Goal: Share content: Share content

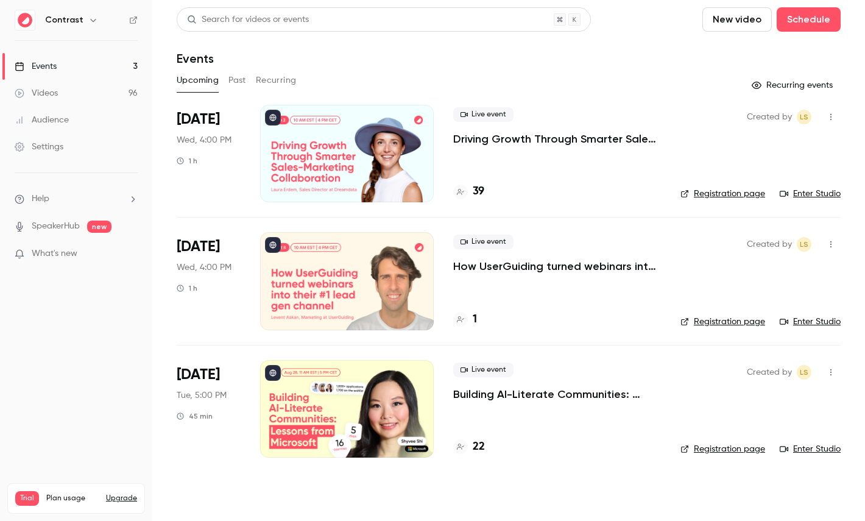
click at [88, 22] on icon "button" at bounding box center [93, 20] width 10 height 10
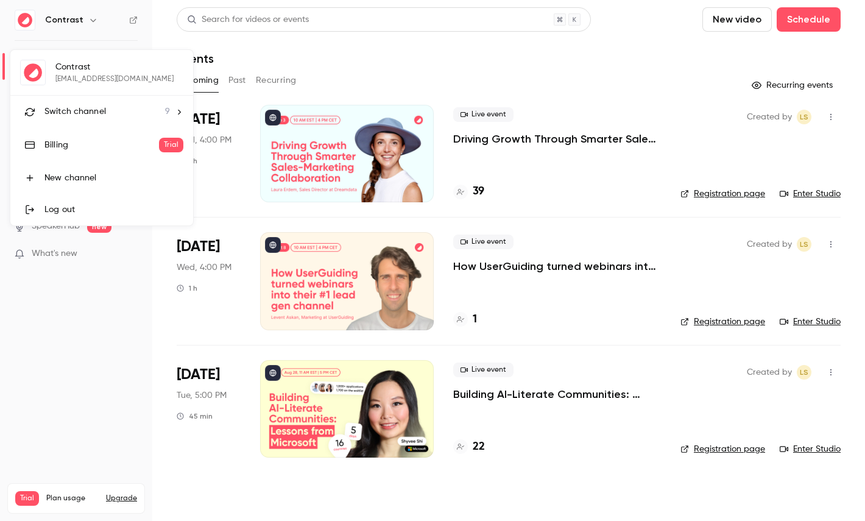
click at [82, 126] on li "Switch channel 9" at bounding box center [101, 112] width 183 height 32
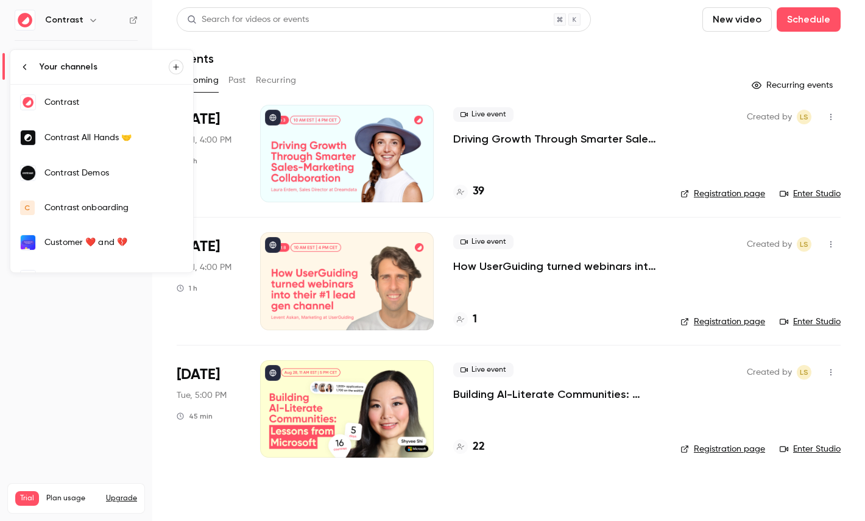
click at [104, 171] on div "Contrast Demos" at bounding box center [113, 173] width 139 height 12
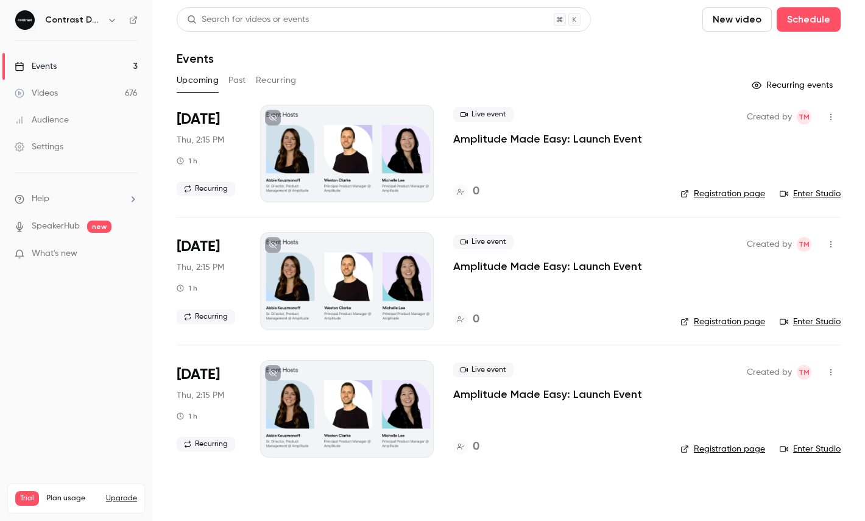
click at [108, 91] on link "Videos 676" at bounding box center [76, 93] width 152 height 27
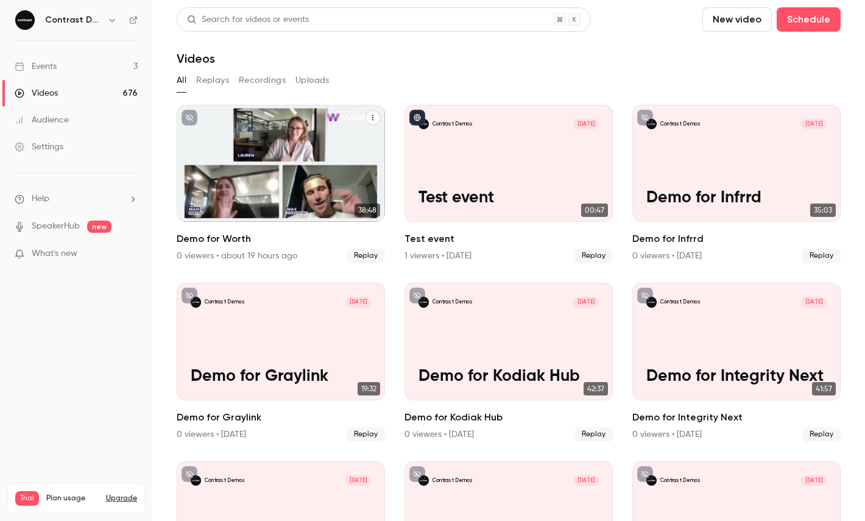
click at [372, 118] on icon "Demo for Worth" at bounding box center [372, 117] width 7 height 7
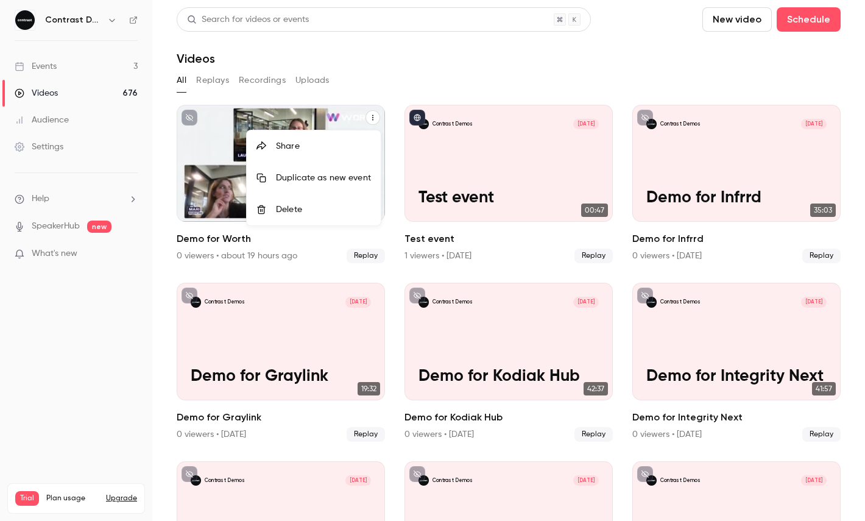
click at [331, 150] on div "Share" at bounding box center [323, 146] width 95 height 12
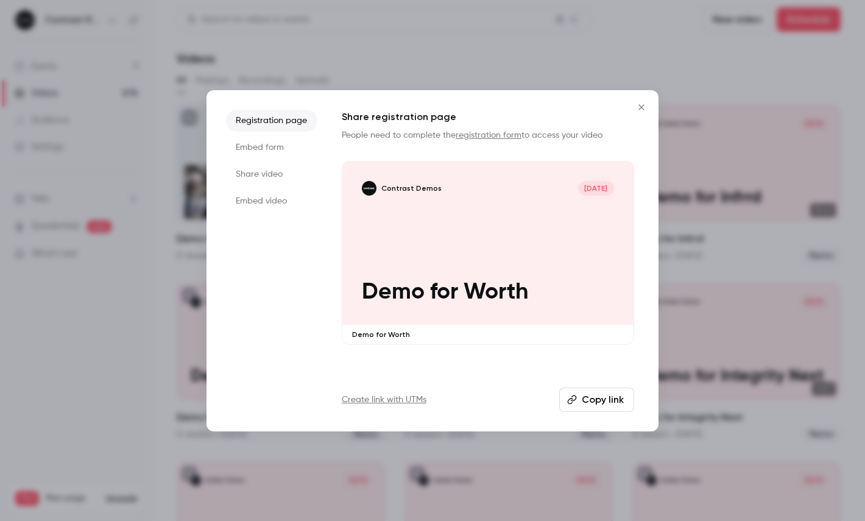
click at [235, 166] on li "Share video" at bounding box center [271, 174] width 91 height 22
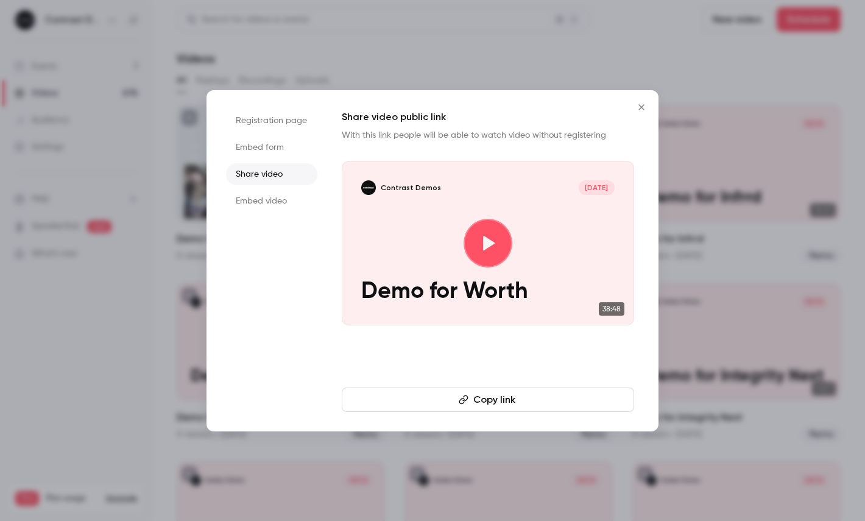
click at [456, 392] on button "Copy link" at bounding box center [488, 400] width 293 height 24
click at [123, 177] on div at bounding box center [432, 260] width 865 height 521
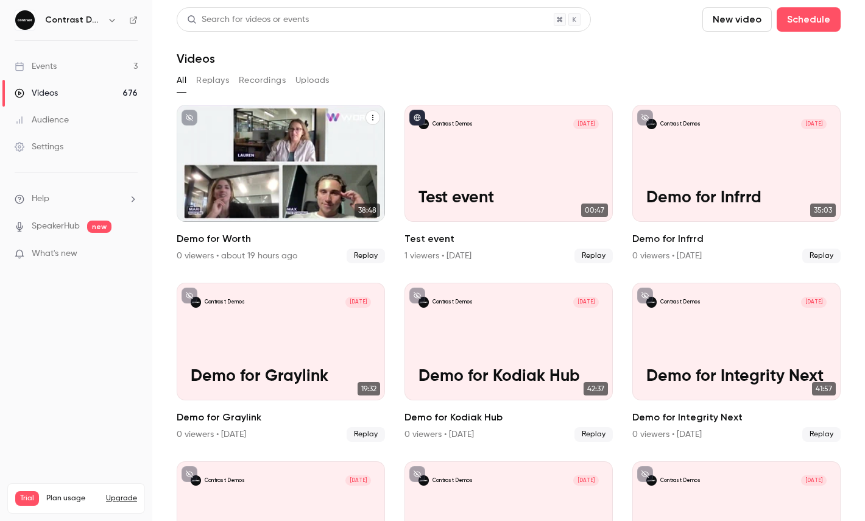
click at [107, 20] on icon "button" at bounding box center [112, 20] width 10 height 10
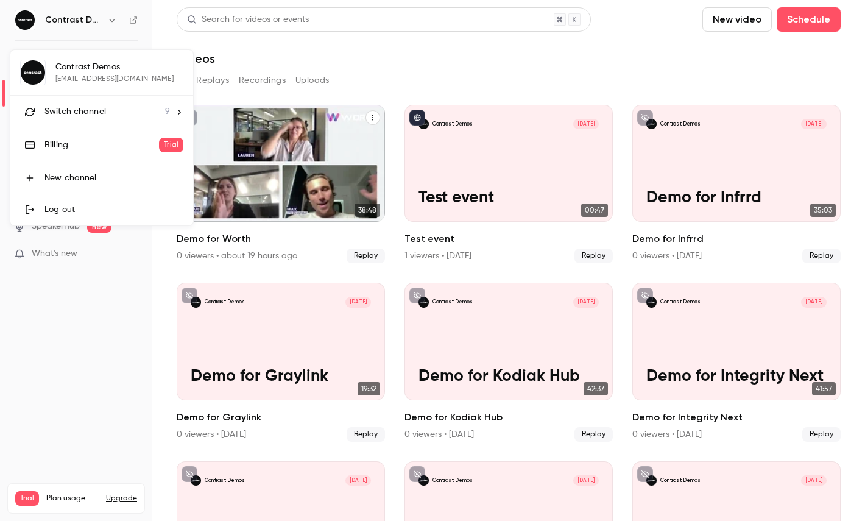
click at [107, 20] on div at bounding box center [432, 260] width 865 height 521
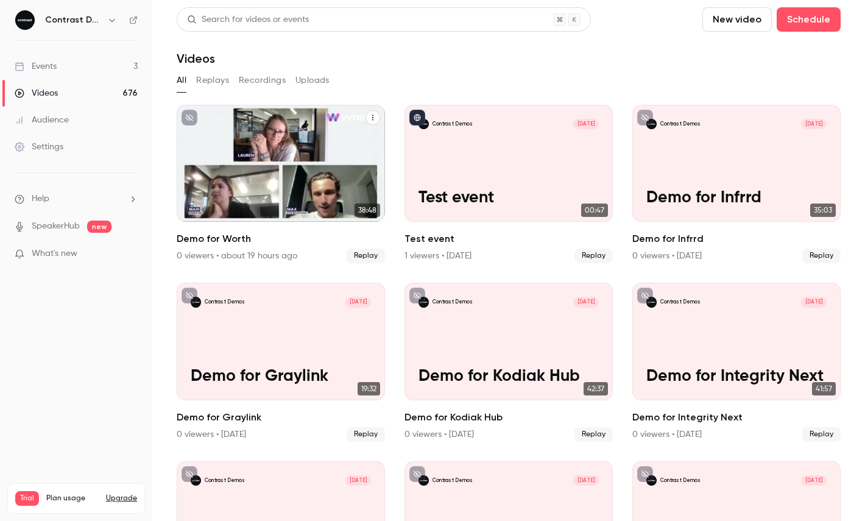
click at [109, 20] on icon "button" at bounding box center [112, 20] width 10 height 10
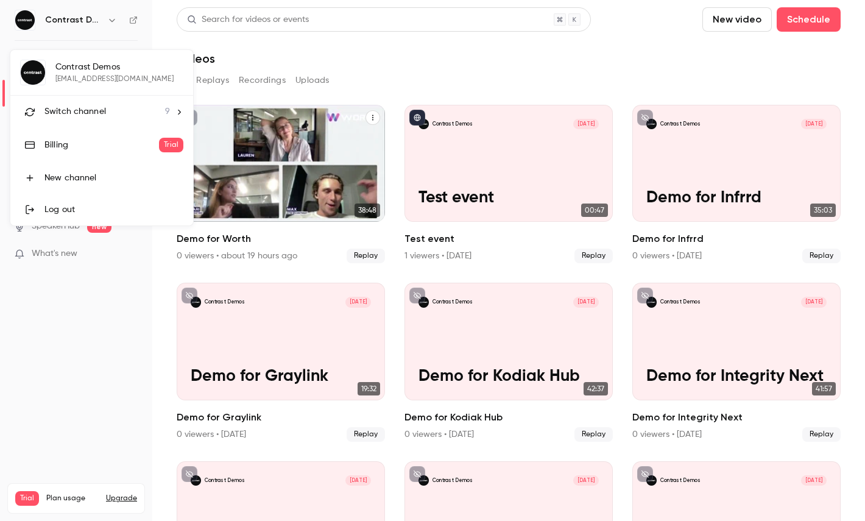
click at [109, 68] on div "Contrast Demos [EMAIL_ADDRESS][DOMAIN_NAME] Switch channel 9 Billing Trial New …" at bounding box center [101, 138] width 183 height 176
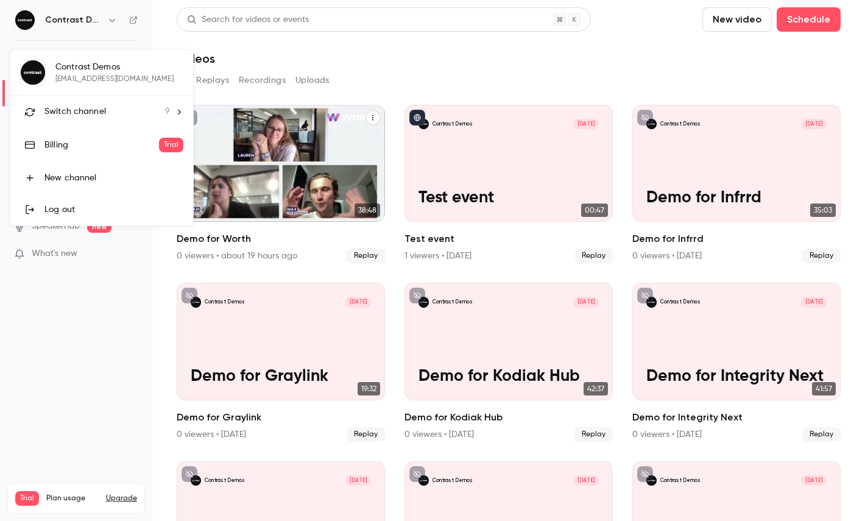
click at [106, 116] on div "Switch channel 9" at bounding box center [107, 111] width 126 height 13
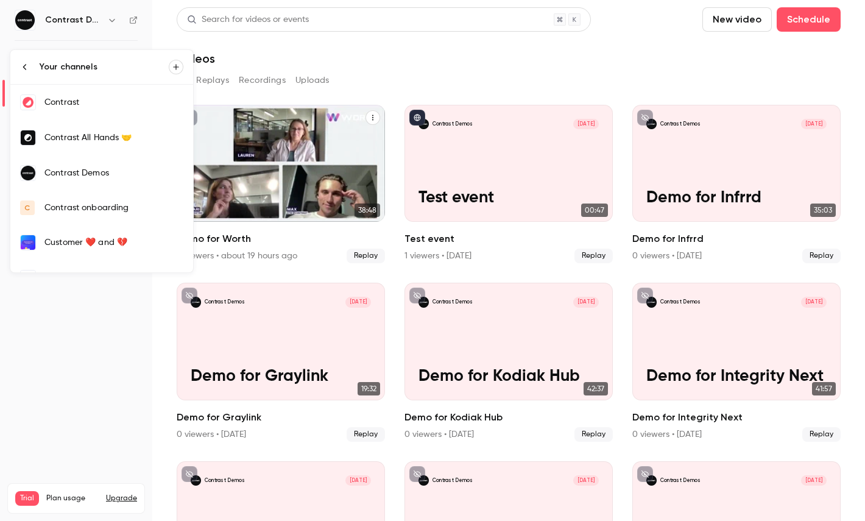
click at [95, 108] on div "Contrast" at bounding box center [113, 102] width 139 height 12
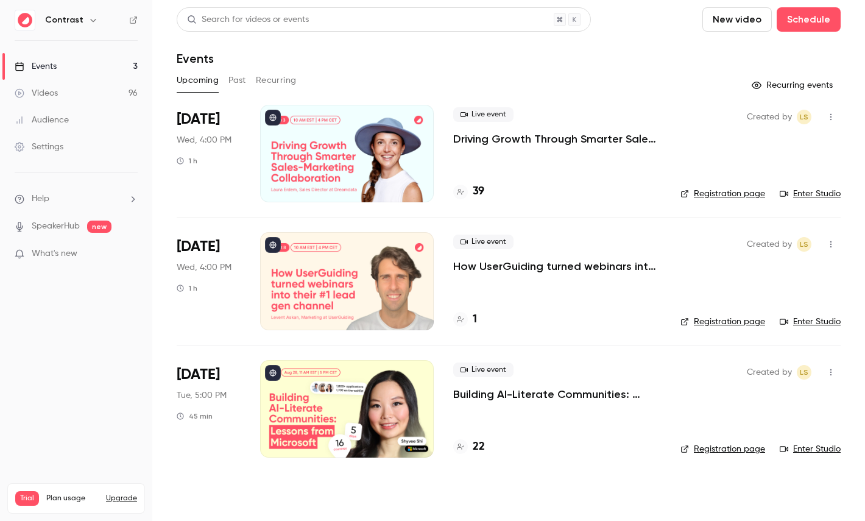
click at [76, 91] on link "Videos 96" at bounding box center [76, 93] width 152 height 27
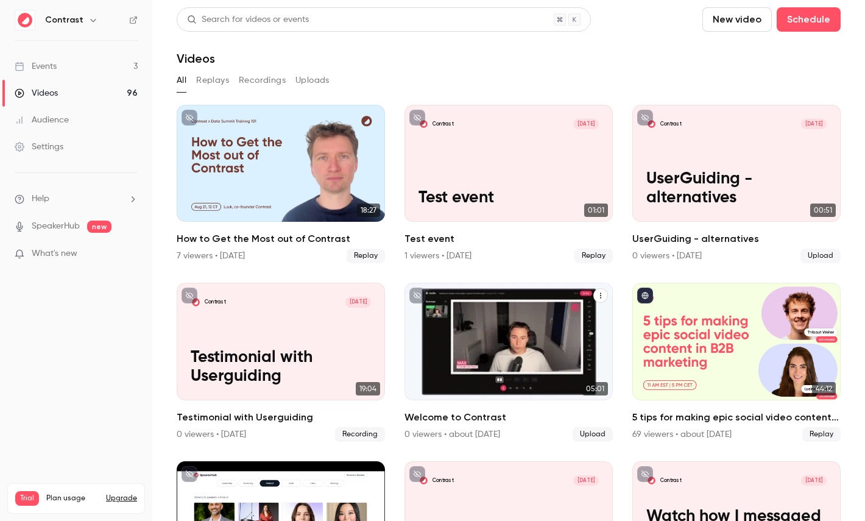
click at [602, 294] on icon "Welcome to Contrast" at bounding box center [600, 295] width 7 height 7
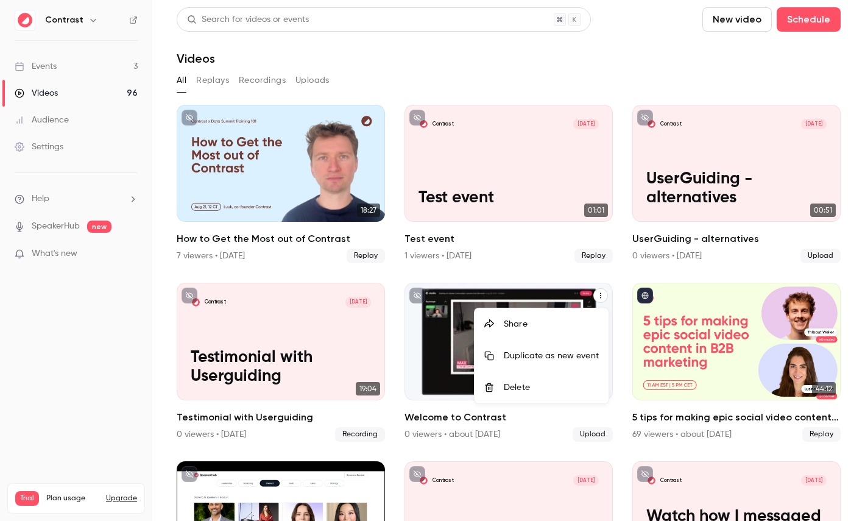
click at [502, 322] on div at bounding box center [495, 324] width 20 height 10
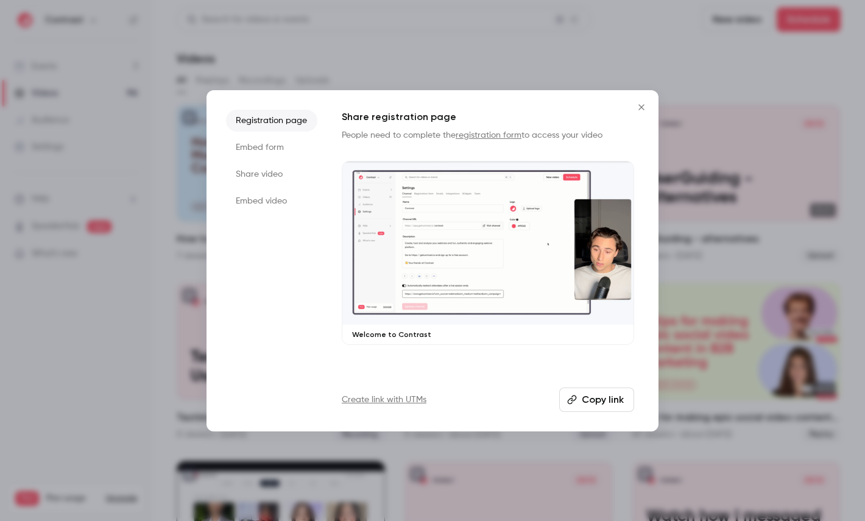
click at [291, 176] on li "Share video" at bounding box center [271, 174] width 91 height 22
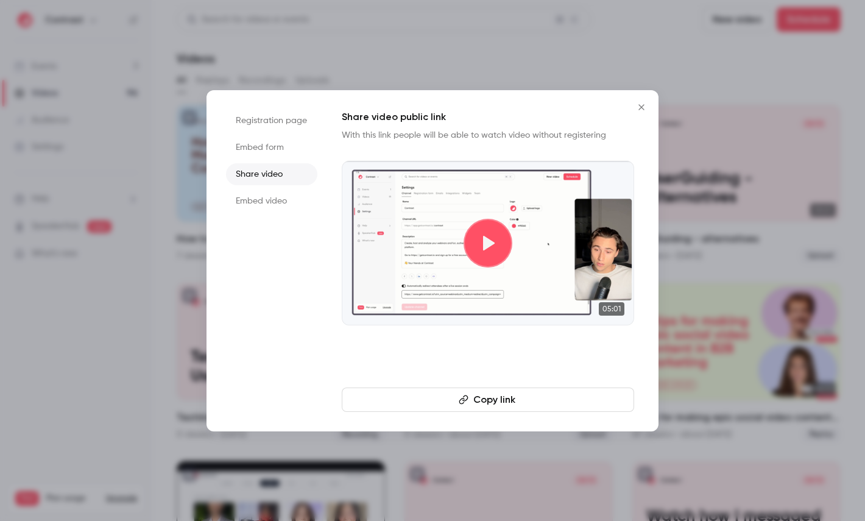
click at [456, 408] on button "Copy link" at bounding box center [488, 400] width 293 height 24
